Goal: Information Seeking & Learning: Find specific fact

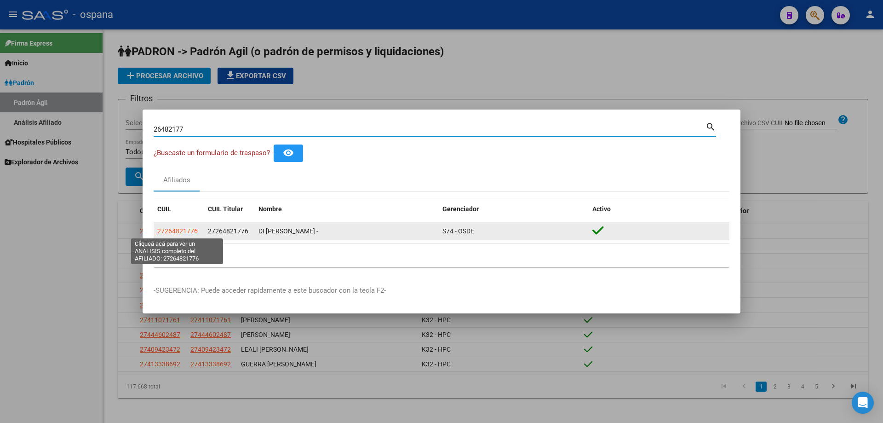
click at [182, 232] on span "27264821776" at bounding box center [177, 230] width 40 height 7
type textarea "27264821776"
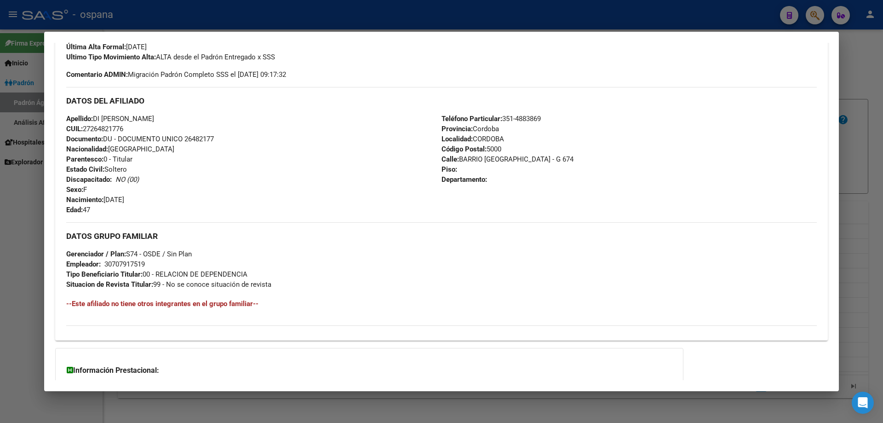
scroll to position [279, 0]
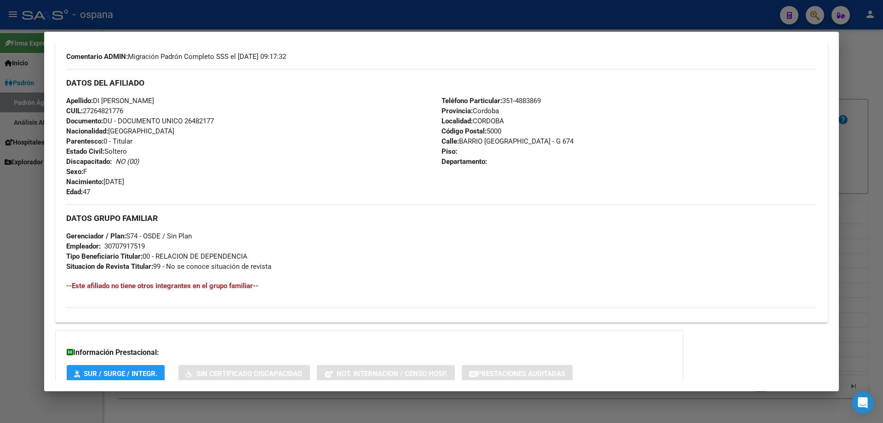
drag, startPoint x: 439, startPoint y: 98, endPoint x: 513, endPoint y: 176, distance: 106.7
click at [513, 176] on div "Teléfono Particular: 351-4883869 Provincia: Cordoba Localidad: [GEOGRAPHIC_DATA…" at bounding box center [629, 146] width 375 height 101
click at [512, 167] on div "Teléfono Particular: 351-4883869 Provincia: Cordoba Localidad: [GEOGRAPHIC_DATA…" at bounding box center [629, 146] width 375 height 101
drag, startPoint x: 416, startPoint y: 86, endPoint x: 455, endPoint y: 185, distance: 105.9
click at [455, 185] on div "DATOS DEL AFILIADO Apellido: DI [PERSON_NAME]: 27264821776 Documento: DU - DOCU…" at bounding box center [441, 133] width 751 height 128
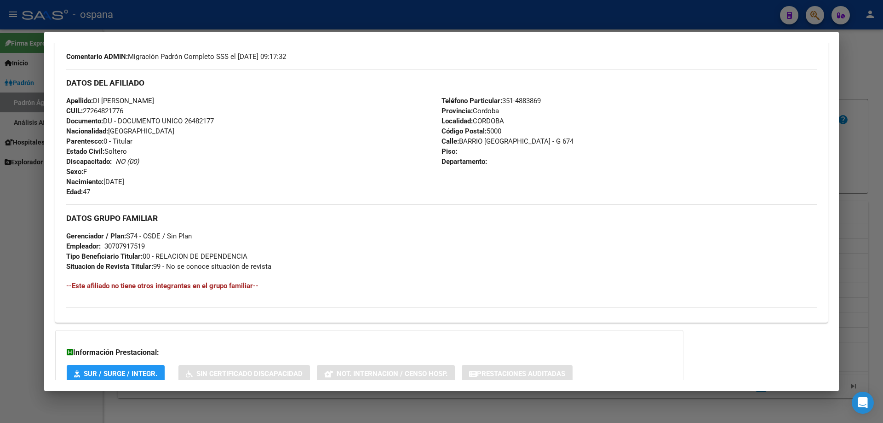
click at [391, 104] on div "Apellido: DI [PERSON_NAME]: 27264821776 Documento: DU - DOCUMENTO UNICO 2648217…" at bounding box center [253, 146] width 375 height 101
drag, startPoint x: 209, startPoint y: 104, endPoint x: 254, endPoint y: 325, distance: 225.4
click at [254, 325] on div "DATOS PADRÓN ÁGIL: DI [PERSON_NAME] - | ACTIVO | AFILIADO TITULAR Datos Persona…" at bounding box center [441, 115] width 773 height 637
click at [296, 224] on div "DATOS GRUPO FAMILIAR Gerenciador / Plan: S74 - OSDE / Sin Plan Empleador: 30707…" at bounding box center [441, 237] width 751 height 67
drag, startPoint x: 520, startPoint y: 78, endPoint x: 545, endPoint y: 270, distance: 193.5
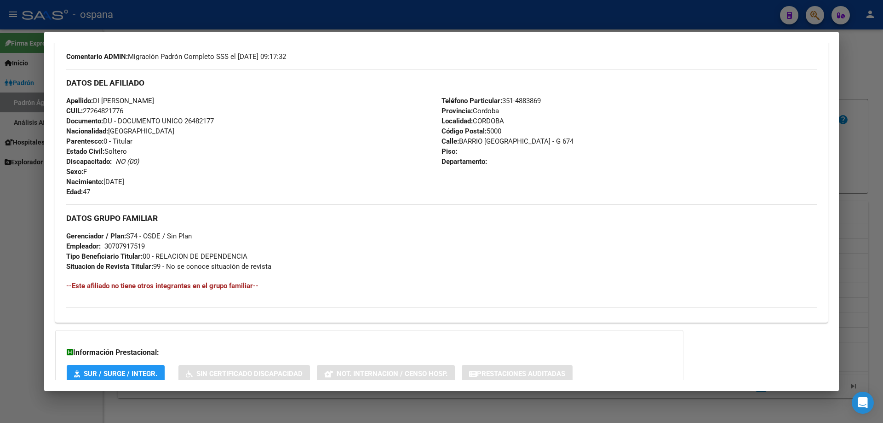
click at [545, 270] on div "Enviar Credencial Digital remove_red_eye Movimientos Sin Certificado Discapacid…" at bounding box center [441, 136] width 751 height 341
click at [510, 196] on div "Teléfono Particular: 351-4883869 Provincia: Cordoba Localidad: [GEOGRAPHIC_DATA…" at bounding box center [629, 146] width 375 height 101
drag, startPoint x: 500, startPoint y: 92, endPoint x: 574, endPoint y: 318, distance: 238.1
click at [574, 318] on div "Enviar Credencial Digital remove_red_eye Movimientos Sin Certificado Discapacid…" at bounding box center [441, 137] width 773 height 371
click at [586, 223] on div "DATOS GRUPO FAMILIAR Gerenciador / Plan: S74 - OSDE / Sin Plan Empleador: 30707…" at bounding box center [441, 237] width 751 height 67
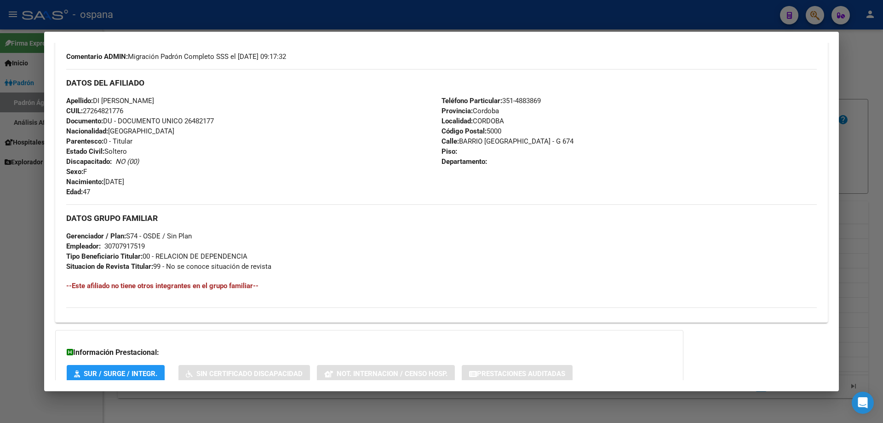
click at [396, 100] on div "Apellido: DI [PERSON_NAME]: 27264821776 Documento: DU - DOCUMENTO UNICO 2648217…" at bounding box center [253, 146] width 375 height 101
